Goal: Find contact information: Find contact information

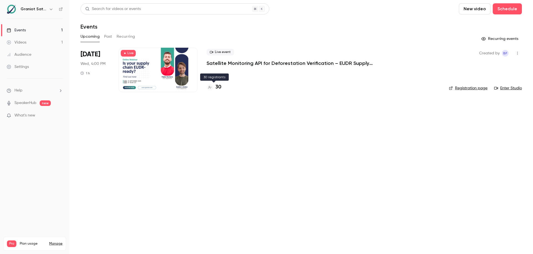
click at [219, 87] on h4 "30" at bounding box center [218, 87] width 6 height 7
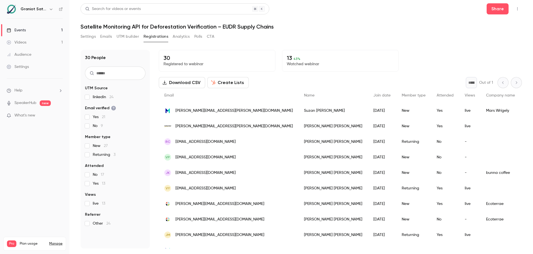
click at [245, 128] on span "[PERSON_NAME][EMAIL_ADDRESS][PERSON_NAME][DOMAIN_NAME]" at bounding box center [233, 126] width 117 height 6
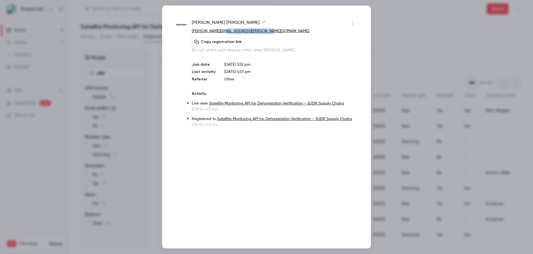
drag, startPoint x: 267, startPoint y: 32, endPoint x: 224, endPoint y: 32, distance: 43.3
click at [224, 32] on p "[PERSON_NAME][EMAIL_ADDRESS][PERSON_NAME][DOMAIN_NAME]" at bounding box center [274, 31] width 165 height 6
copy link "[DOMAIN_NAME]"
click at [410, 49] on div at bounding box center [266, 127] width 533 height 254
